Goal: Information Seeking & Learning: Learn about a topic

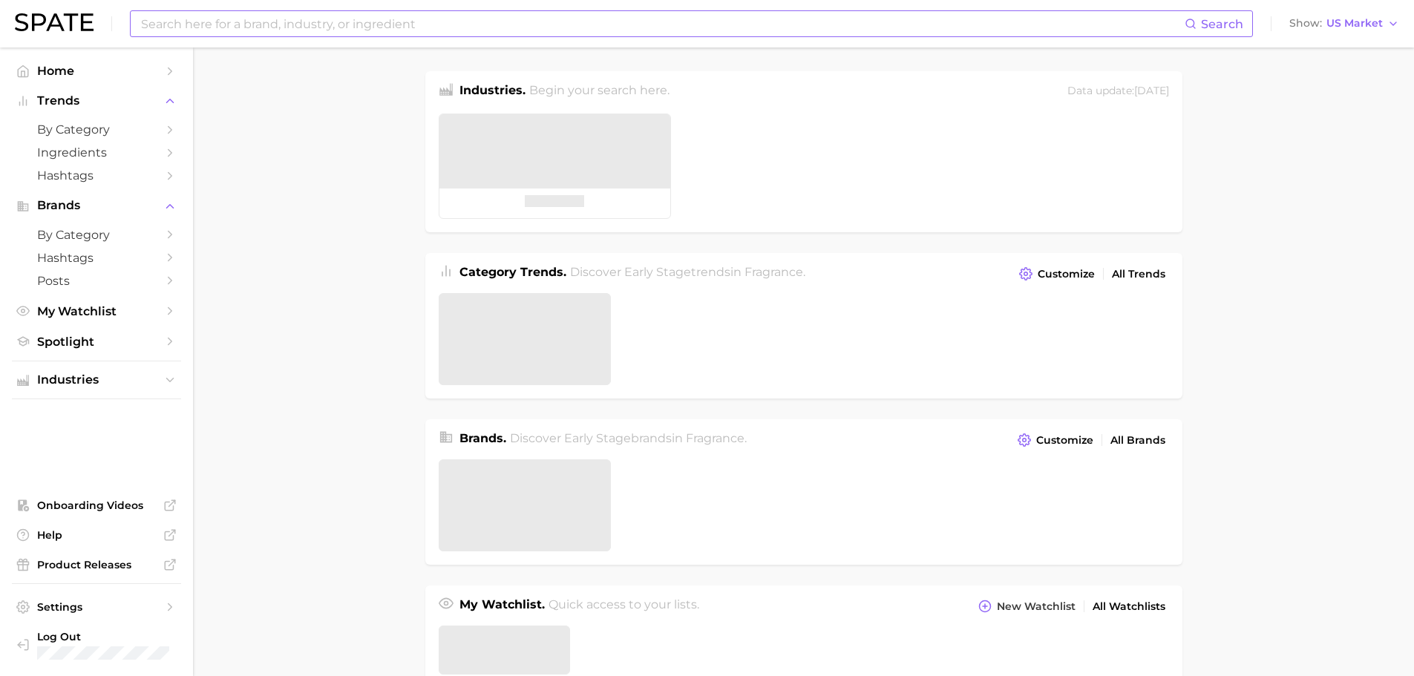
click at [364, 24] on input at bounding box center [661, 23] width 1045 height 25
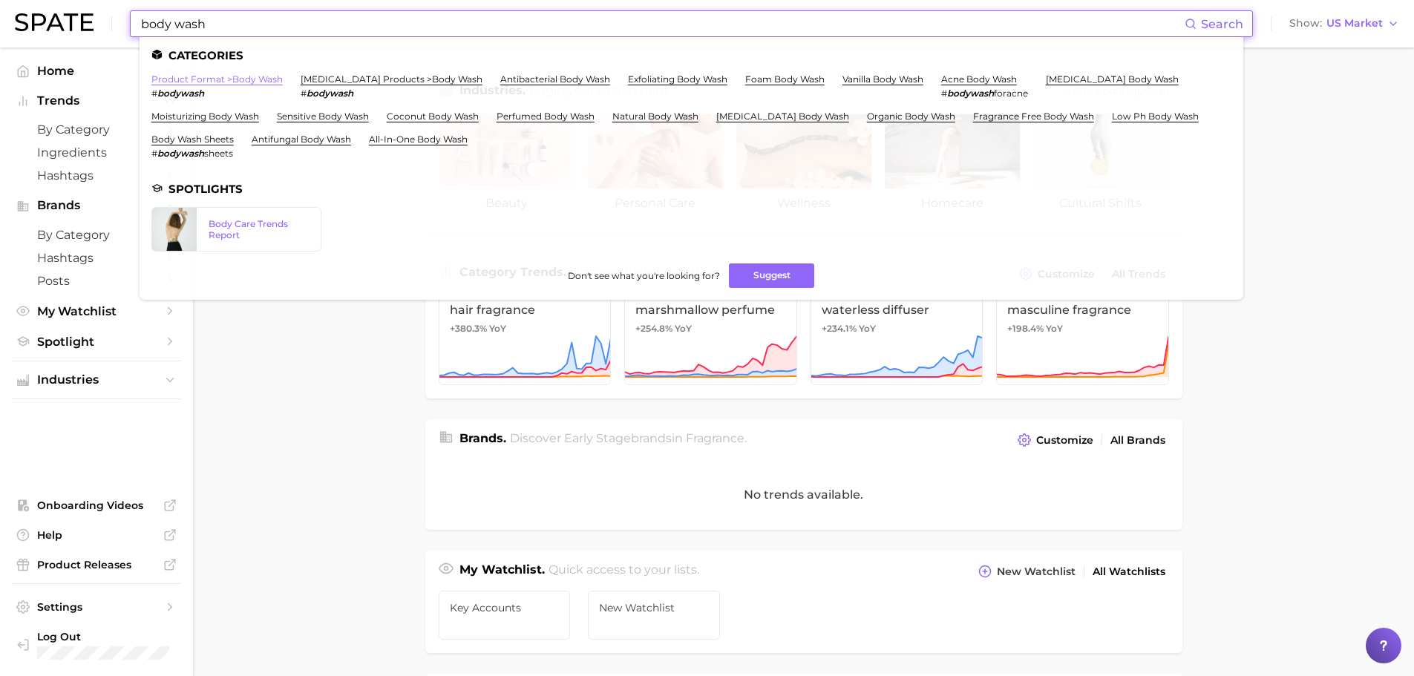
type input "body wash"
click at [256, 76] on link "product format > body wash" at bounding box center [216, 78] width 131 height 11
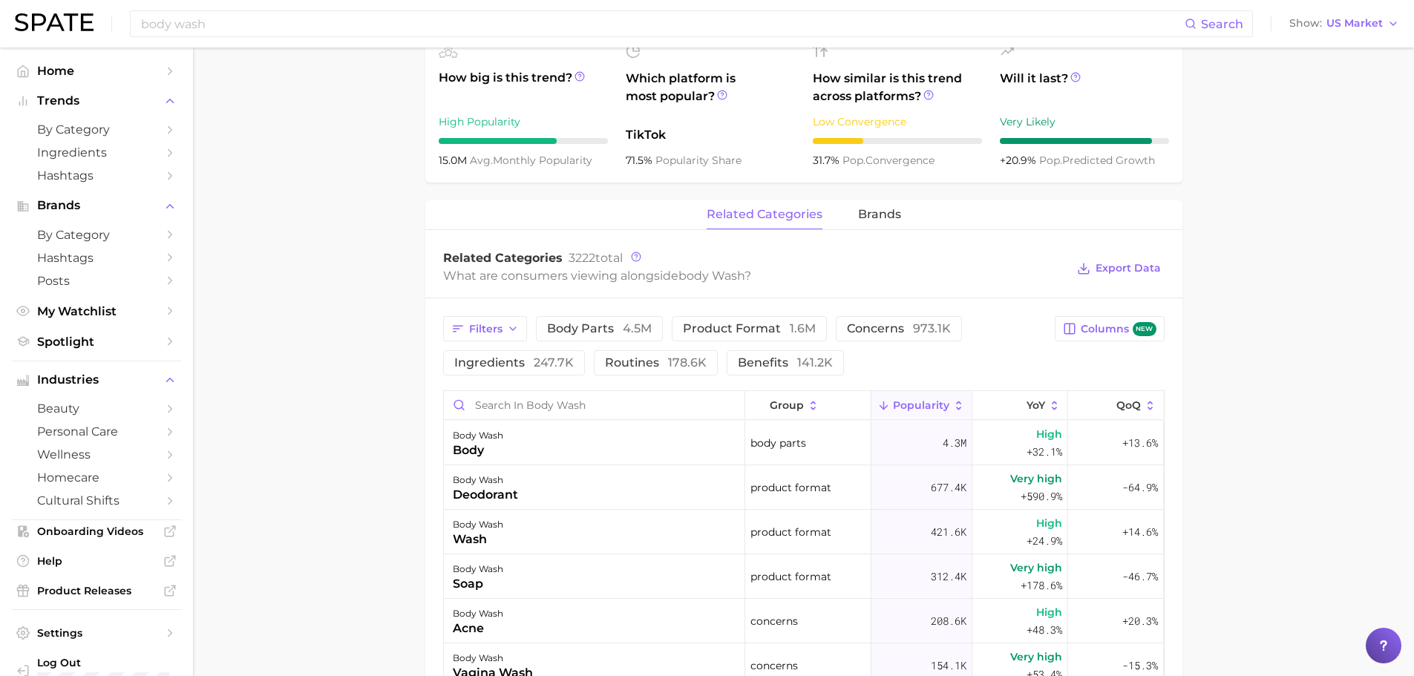
scroll to position [668, 0]
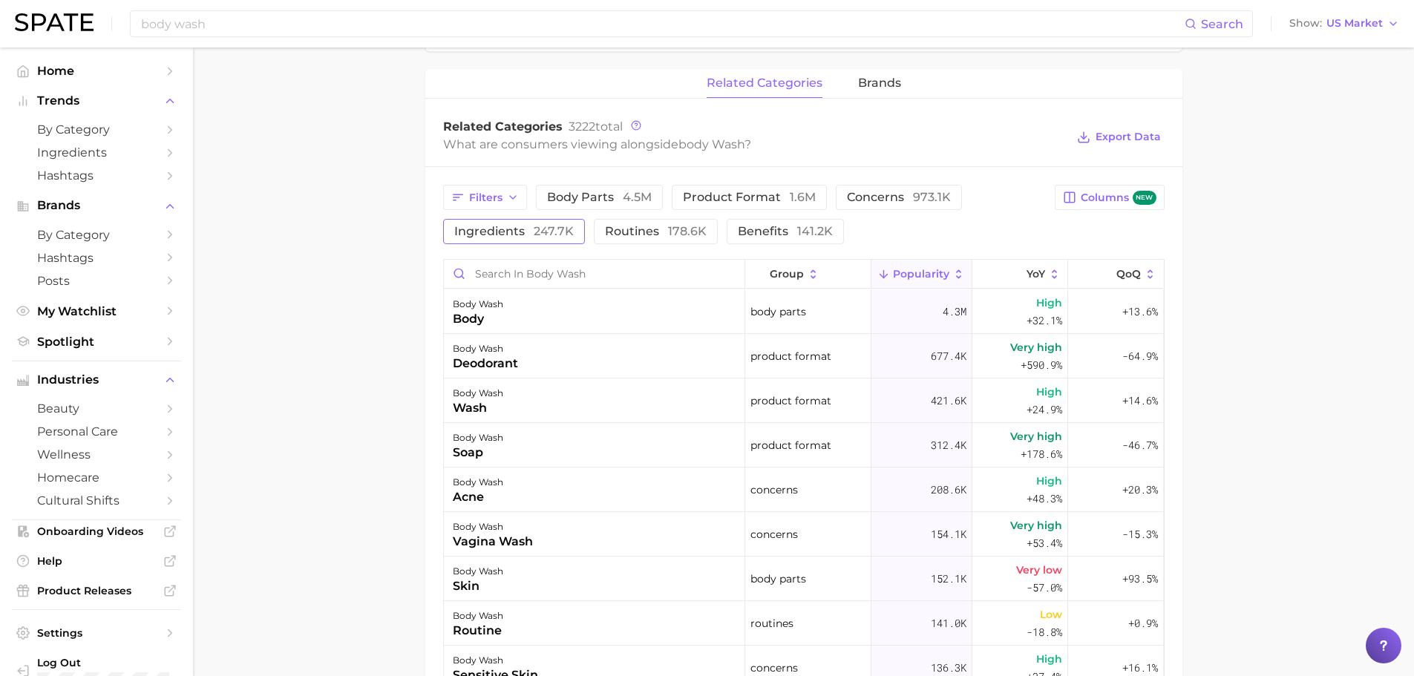
click at [496, 235] on span "ingredients 247.7k" at bounding box center [513, 232] width 119 height 12
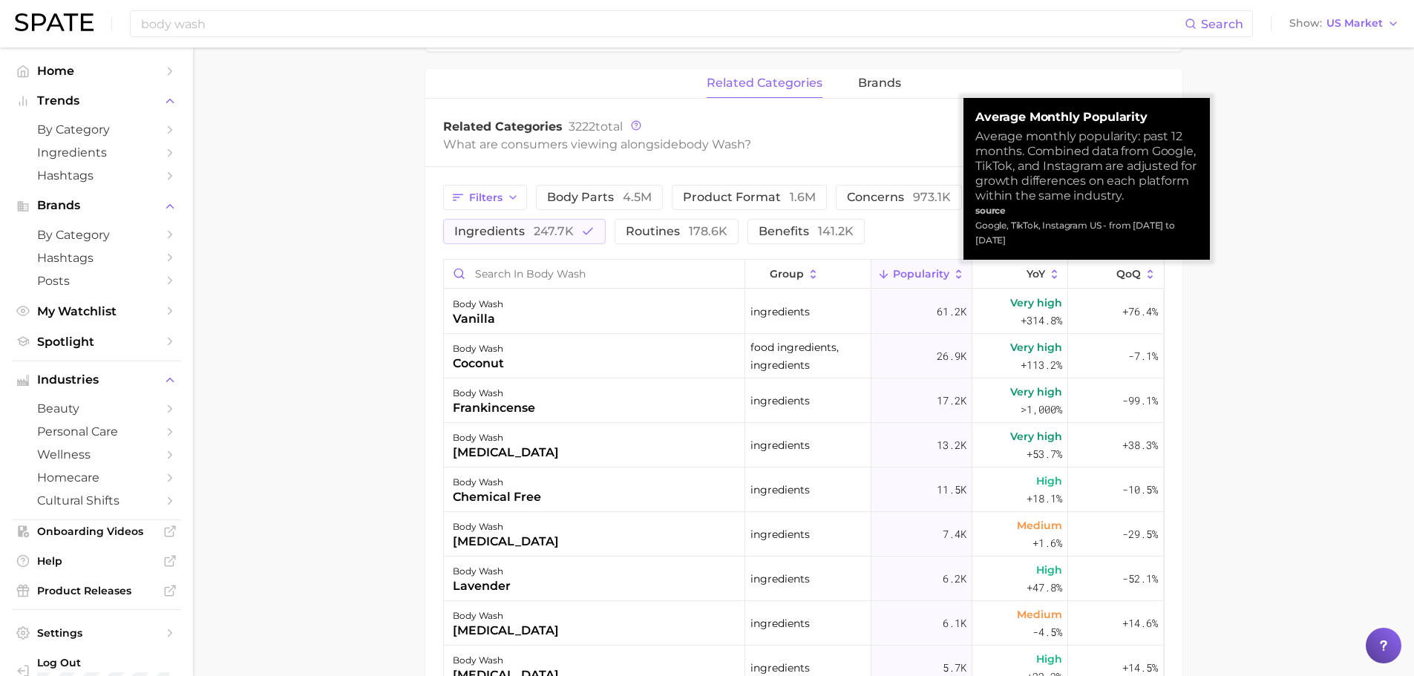
click at [904, 281] on button "Popularity" at bounding box center [921, 274] width 101 height 29
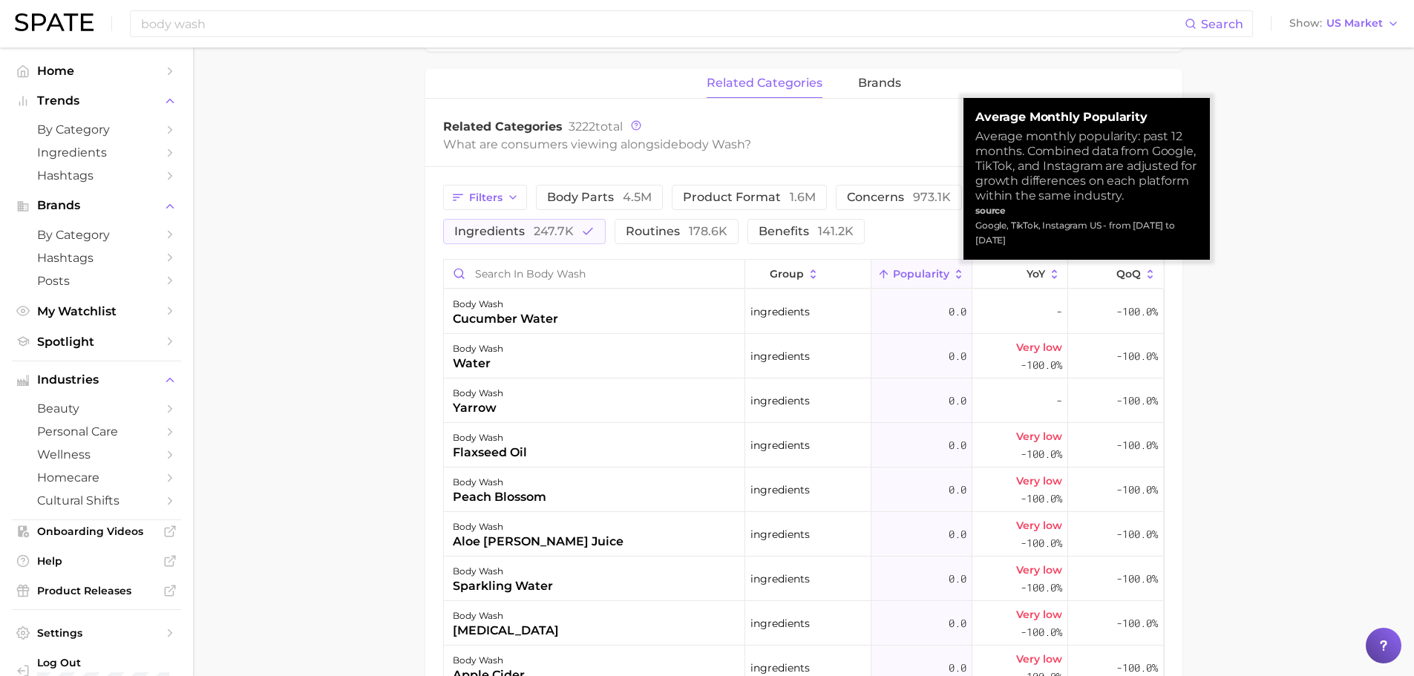
click at [904, 281] on button "Popularity" at bounding box center [921, 274] width 101 height 29
